Goal: Task Accomplishment & Management: Use online tool/utility

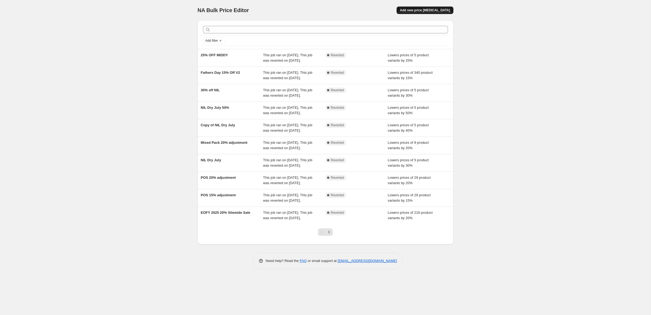
click at [445, 13] on button "Add new price [MEDICAL_DATA]" at bounding box center [424, 10] width 57 height 8
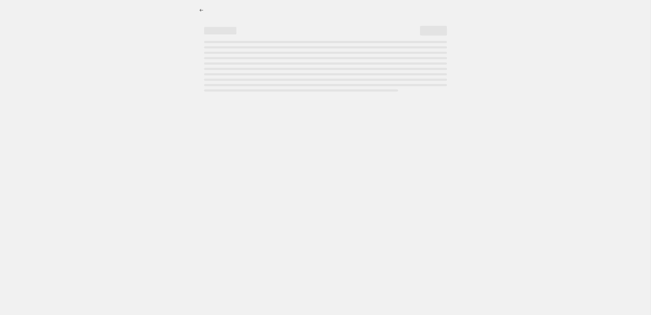
select select "percentage"
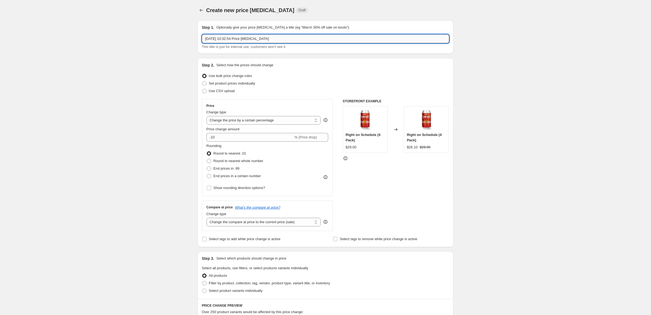
click at [270, 41] on input "[DATE] 10:32:54 Price [MEDICAL_DATA]" at bounding box center [325, 38] width 247 height 9
click at [269, 41] on input "[DATE] 10:32:54 Price [MEDICAL_DATA]" at bounding box center [325, 38] width 247 height 9
type input "Limiteds Flash Sale 30%"
click at [144, 106] on div "Create new price [MEDICAL_DATA]. This page is ready Create new price [MEDICAL_D…" at bounding box center [325, 269] width 650 height 538
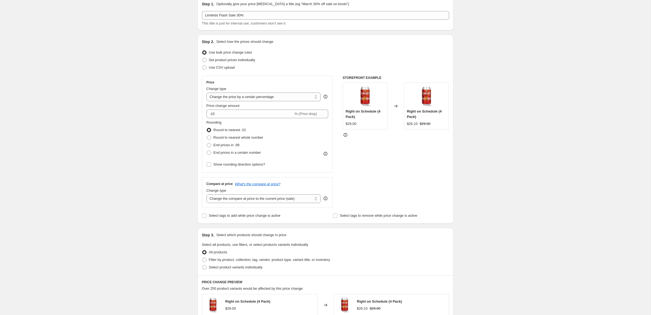
scroll to position [48, 0]
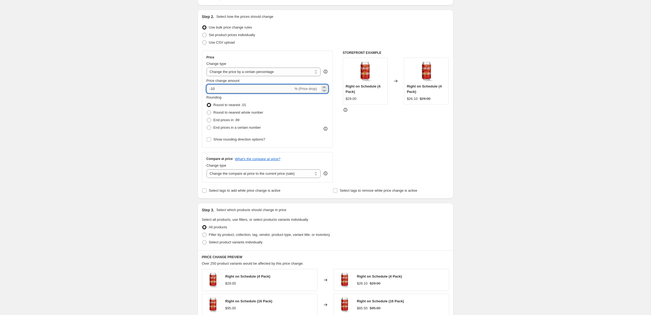
click at [229, 91] on input "-10" at bounding box center [249, 88] width 87 height 9
type input "-30"
click at [128, 105] on div "Create new price [MEDICAL_DATA]. This page is ready Create new price [MEDICAL_D…" at bounding box center [325, 221] width 650 height 538
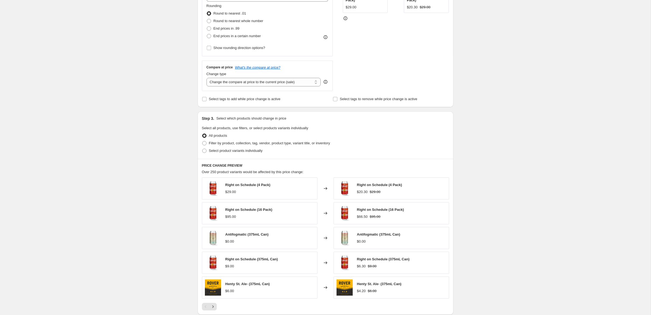
scroll to position [149, 0]
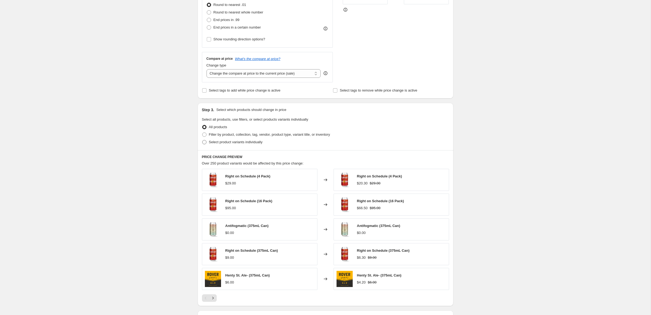
click at [238, 140] on span "Select product variants individually" at bounding box center [236, 142] width 54 height 4
click at [202, 140] on input "Select product variants individually" at bounding box center [202, 140] width 0 height 0
radio input "true"
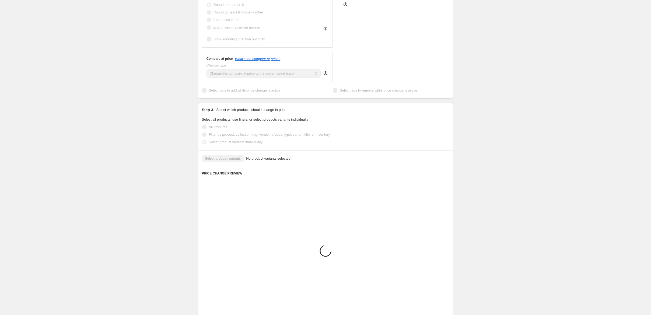
scroll to position [103, 0]
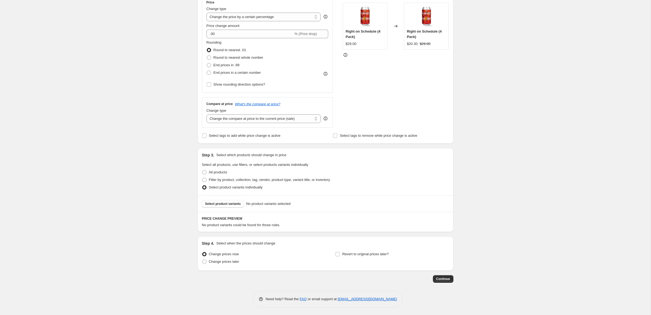
click at [234, 199] on div "Select product variants No product variants selected" at bounding box center [326, 203] width 256 height 16
click at [233, 204] on span "Select product variants" at bounding box center [223, 204] width 36 height 4
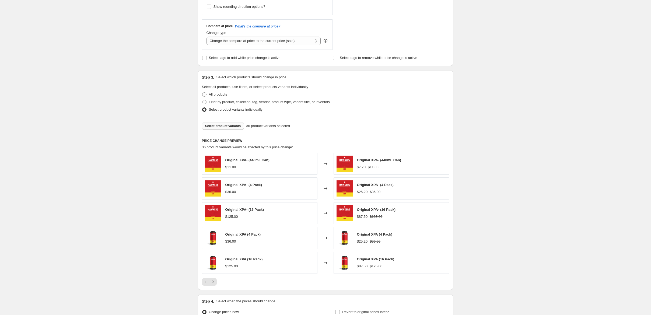
scroll to position [238, 0]
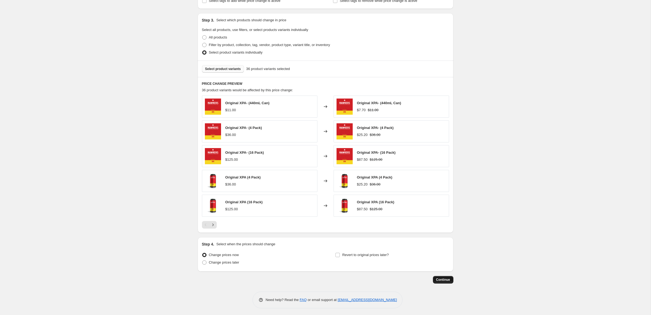
click at [442, 277] on span "Continue" at bounding box center [443, 279] width 14 height 4
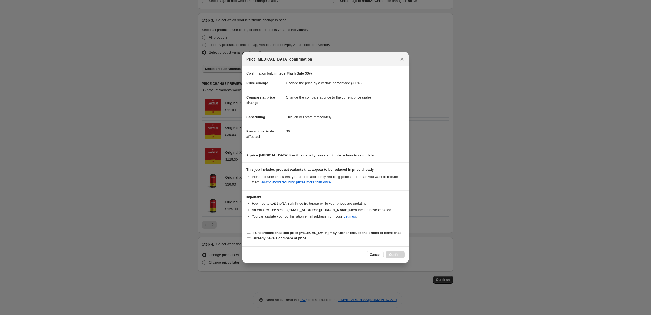
click at [245, 235] on section "I understand that this price [MEDICAL_DATA] may further reduce the prices of it…" at bounding box center [325, 236] width 167 height 22
drag, startPoint x: 249, startPoint y: 235, endPoint x: 357, endPoint y: 250, distance: 109.2
click at [249, 235] on input "I understand that this price [MEDICAL_DATA] may further reduce the prices of it…" at bounding box center [248, 235] width 4 height 4
checkbox input "true"
drag, startPoint x: 396, startPoint y: 253, endPoint x: 454, endPoint y: 196, distance: 80.7
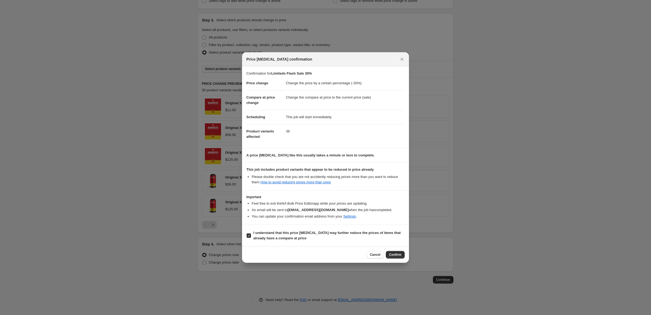
click at [396, 253] on span "Confirm" at bounding box center [395, 254] width 12 height 4
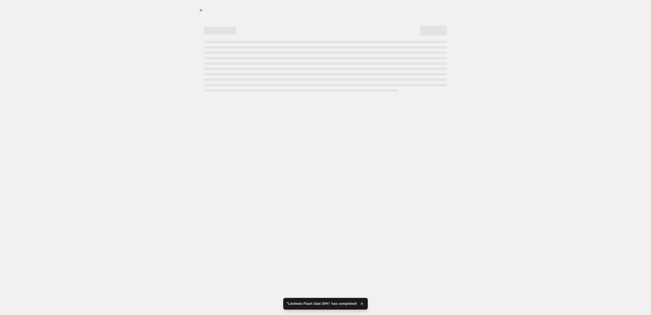
select select "percentage"
